Goal: Information Seeking & Learning: Learn about a topic

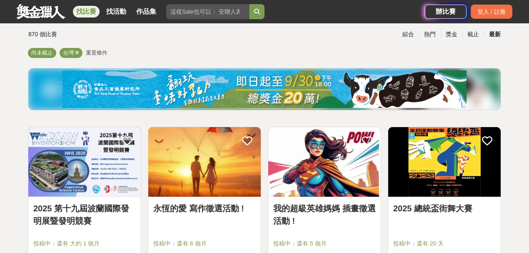
click at [181, 14] on input "search" at bounding box center [207, 11] width 83 height 15
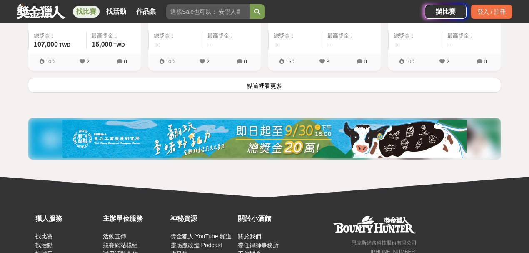
scroll to position [1166, 0]
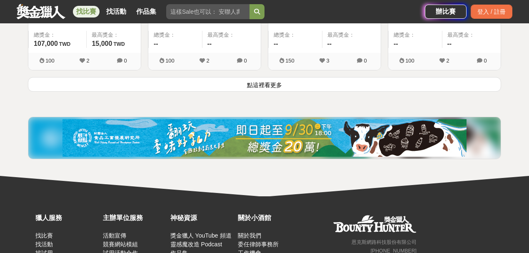
click at [273, 85] on button "點這裡看更多" at bounding box center [264, 84] width 473 height 15
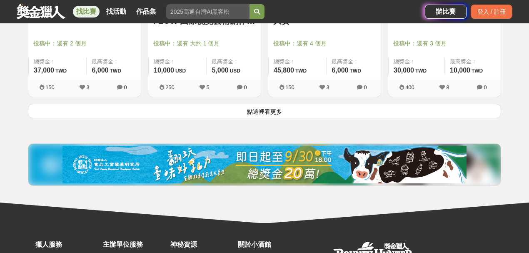
scroll to position [2200, 0]
click at [318, 108] on button "點這裡看更多" at bounding box center [264, 111] width 473 height 15
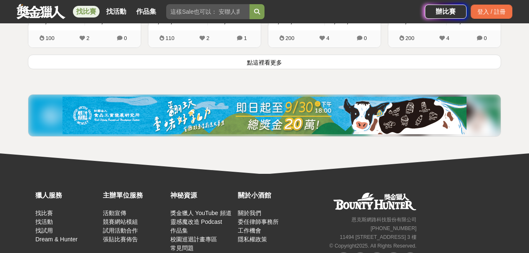
scroll to position [3310, 0]
click at [208, 60] on button "點這裡看更多" at bounding box center [264, 62] width 473 height 15
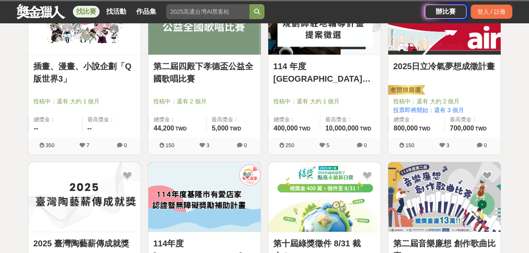
scroll to position [2888, 0]
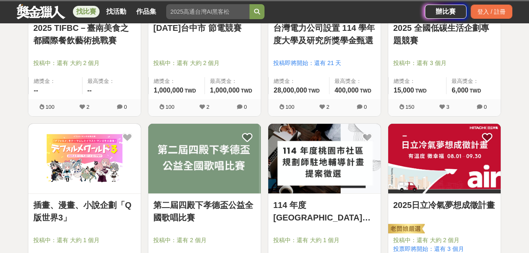
click at [335, 175] on img at bounding box center [324, 159] width 112 height 70
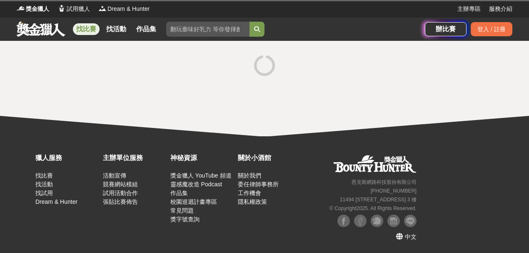
click at [335, 175] on div "恩克斯網路科技股份有限公司 +886 2 7730 7613 11494 台北市內湖區民權東路六段 11 巷 37 號 3 樓 © Copyright 202…" at bounding box center [361, 183] width 116 height 60
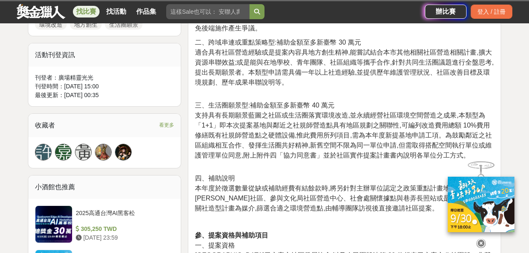
scroll to position [722, 0]
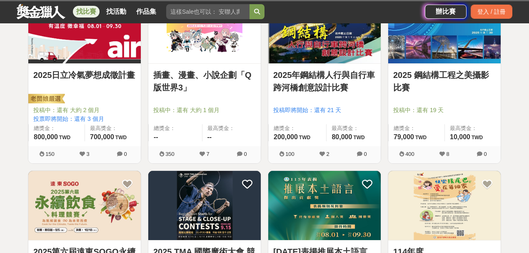
scroll to position [3554, 0]
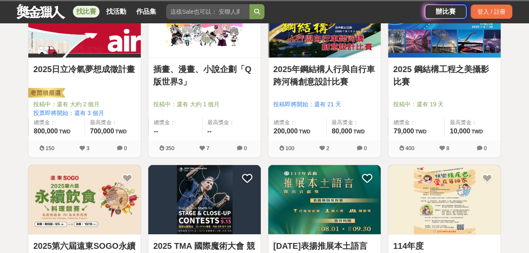
click at [309, 79] on link "2025年鋼結構人行與自行車跨河橋創意設計比賽" at bounding box center [324, 75] width 102 height 25
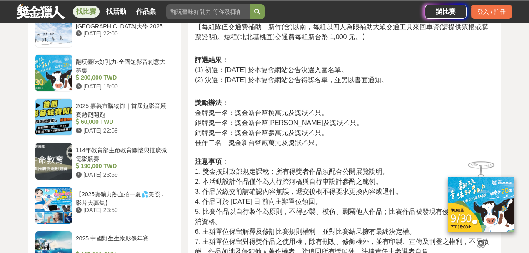
scroll to position [805, 0]
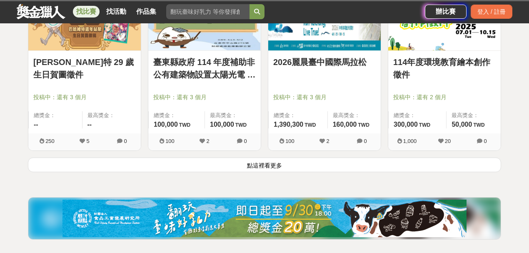
scroll to position [4276, 0]
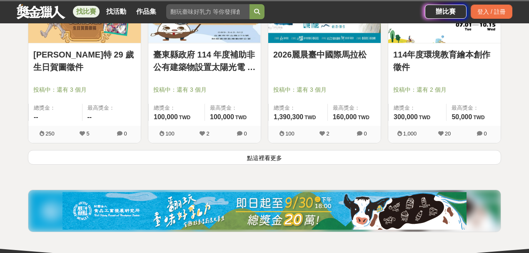
click at [228, 155] on button "點這裡看更多" at bounding box center [264, 157] width 473 height 15
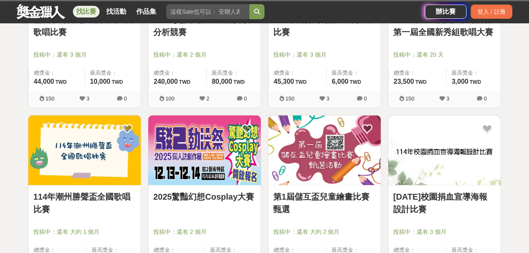
scroll to position [2587, 0]
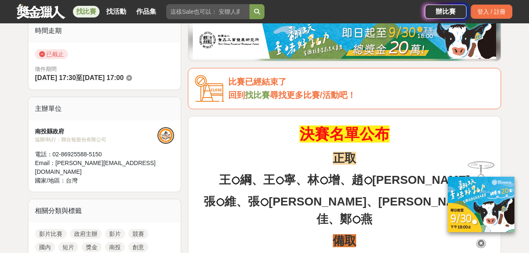
scroll to position [167, 0]
